Goal: Transaction & Acquisition: Purchase product/service

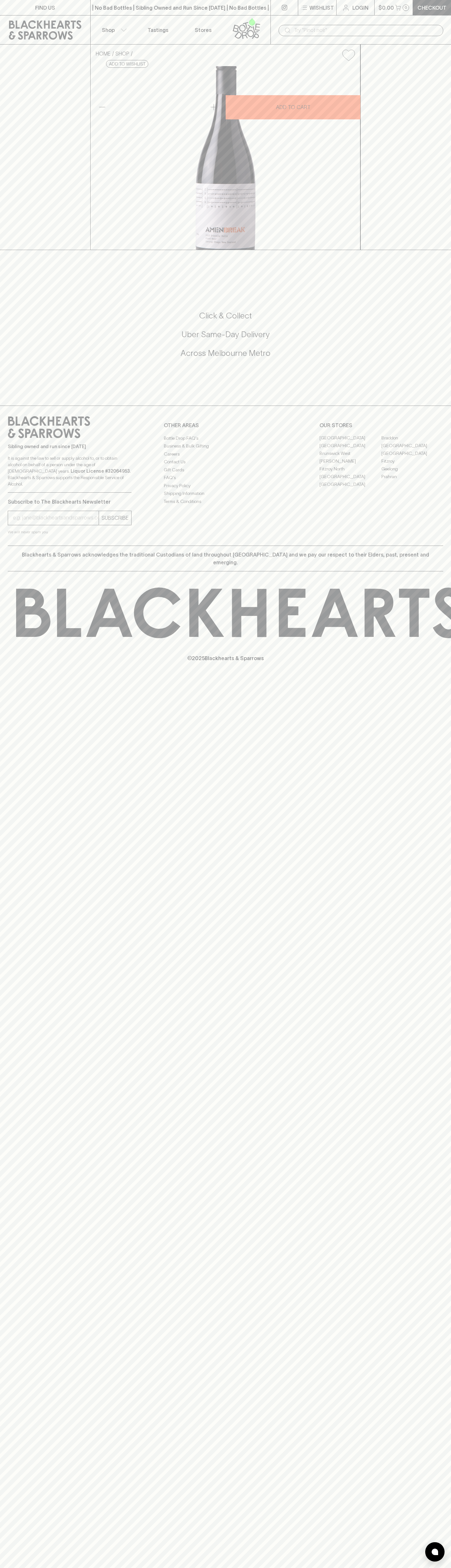
click at [379, 22] on div "​" at bounding box center [361, 30] width 181 height 29
click at [450, 1237] on div "FIND US | No Bad Bottles | Sibling Owned and Run Since 2006 | No Bad Bottles | …" at bounding box center [225, 784] width 451 height 1568
click at [373, 1567] on html "FIND US | No Bad Bottles | Sibling Owned and Run Since 2006 | No Bad Bottles | …" at bounding box center [225, 784] width 451 height 1568
click at [5, 1106] on div "FIND US | No Bad Bottles | Sibling Owned and Run Since 2006 | No Bad Bottles | …" at bounding box center [225, 784] width 451 height 1568
